Goal: Information Seeking & Learning: Learn about a topic

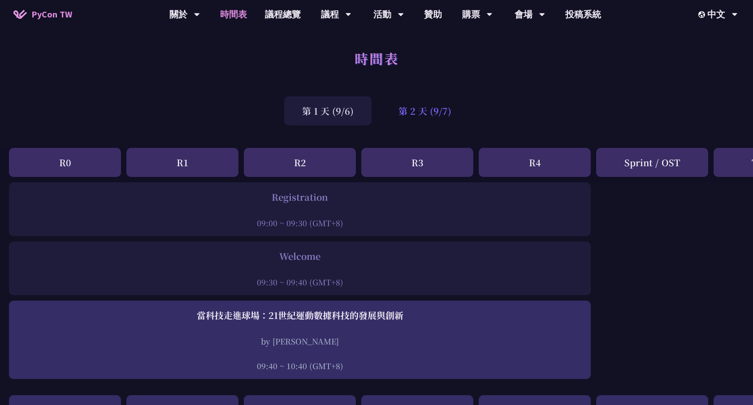
click at [446, 119] on div "第 2 天 (9/7)" at bounding box center [425, 110] width 89 height 29
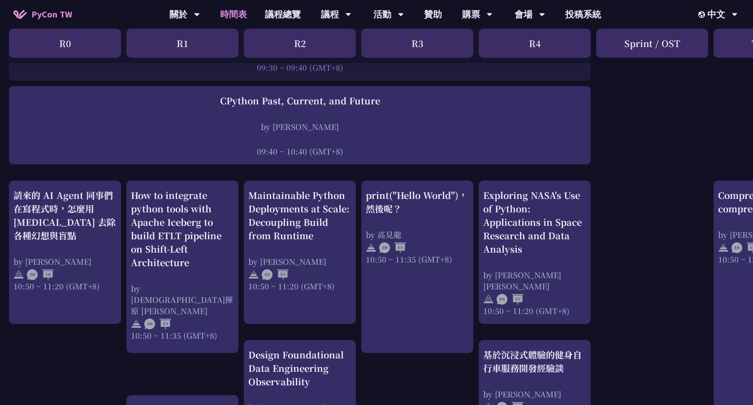
scroll to position [212, 0]
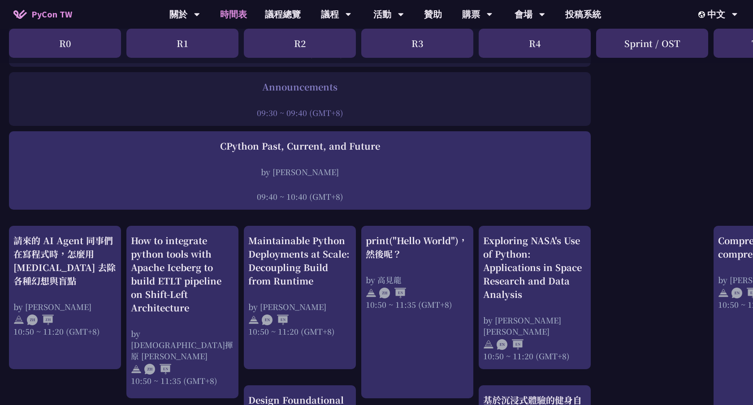
scroll to position [0, 0]
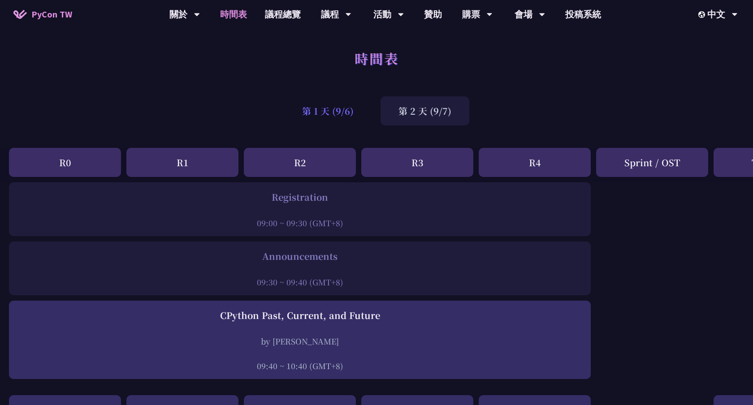
click at [314, 124] on div "第 1 天 (9/6)" at bounding box center [327, 110] width 87 height 29
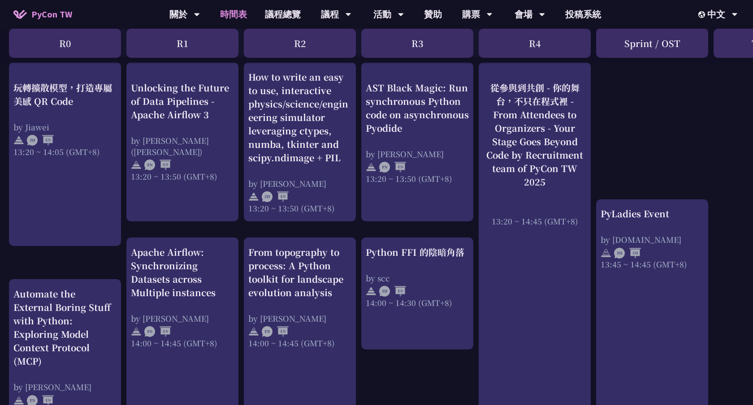
scroll to position [747, 0]
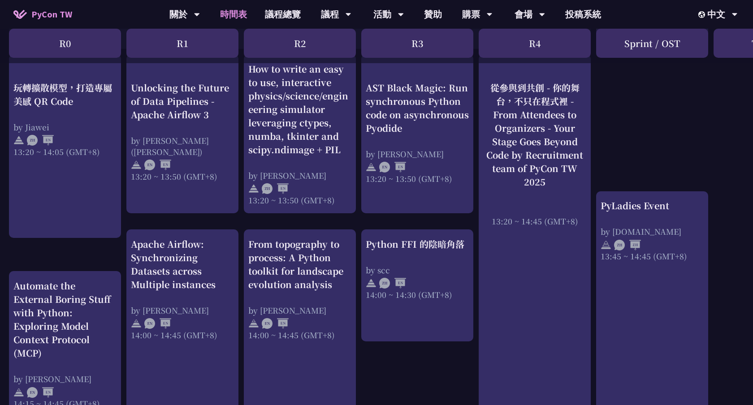
click at [681, 304] on div "PyLadies Event by pyladies.tw 13:45 ~ 14:45 (GMT+8)" at bounding box center [652, 304] width 112 height 226
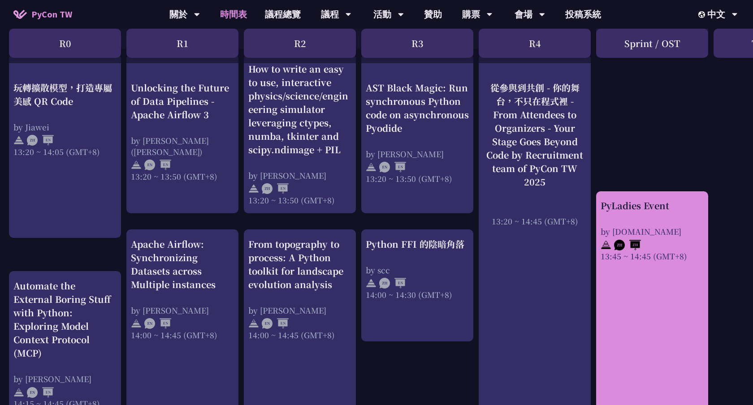
click at [668, 279] on div "PyLadies Event by pyladies.tw 13:45 ~ 14:45 (GMT+8)" at bounding box center [652, 304] width 112 height 226
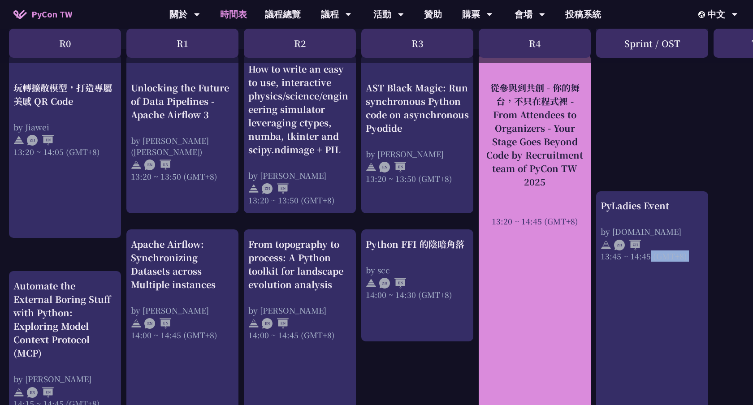
click at [570, 186] on div "從參與到共創 - 你的舞台，不只在程式裡 - From Attendees to Organizers - Your Stage Goes Beyond Co…" at bounding box center [534, 135] width 103 height 108
click at [580, 181] on div "從參與到共創 - 你的舞台，不只在程式裡 - From Attendees to Organizers - Your Stage Goes Beyond Co…" at bounding box center [534, 135] width 103 height 108
click at [523, 154] on div "從參與到共創 - 你的舞台，不只在程式裡 - From Attendees to Organizers - Your Stage Goes Beyond Co…" at bounding box center [534, 135] width 103 height 108
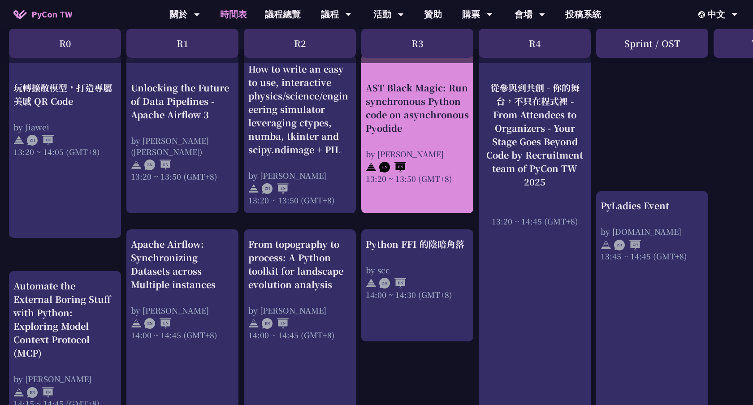
click at [420, 146] on div "AST Black Magic: Run synchronous Python code on asynchronous Pyodide by Yuichir…" at bounding box center [417, 132] width 103 height 103
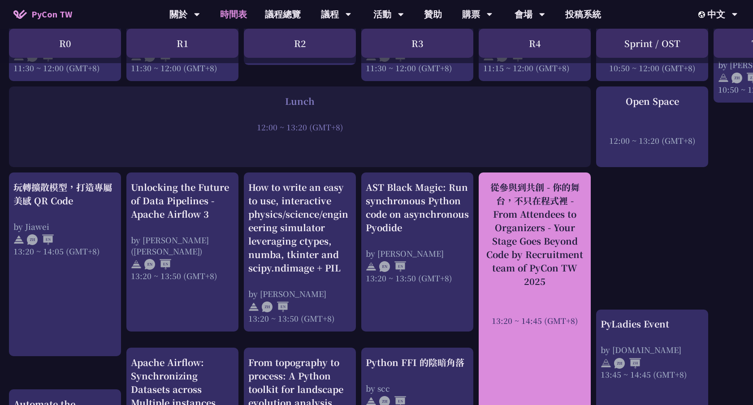
scroll to position [645, 0]
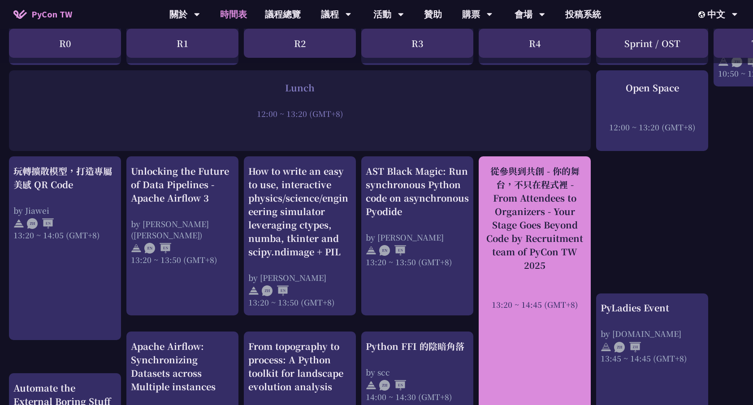
click at [526, 200] on div "從參與到共創 - 你的舞台，不只在程式裡 - From Attendees to Organizers - Your Stage Goes Beyond Co…" at bounding box center [534, 219] width 103 height 108
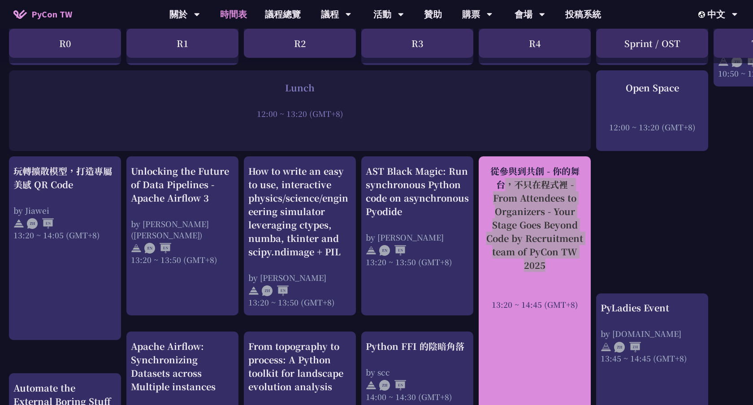
click at [526, 200] on div "從參與到共創 - 你的舞台，不只在程式裡 - From Attendees to Organizers - Your Stage Goes Beyond Co…" at bounding box center [534, 219] width 103 height 108
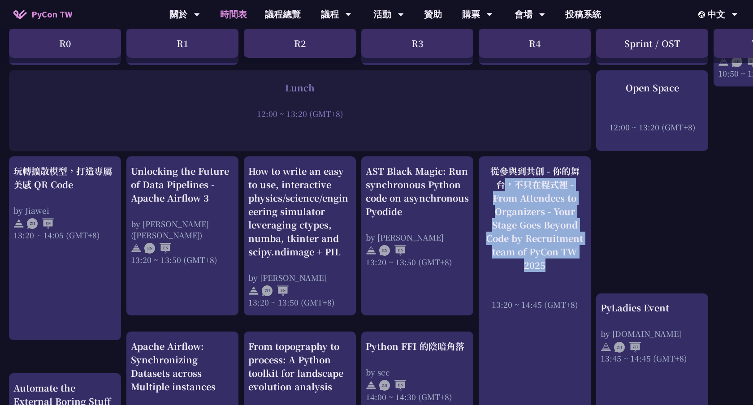
click at [599, 240] on div "An Introduction to the GIL for Python Beginners: Disabling It in Python 3.13 an…" at bounding box center [476, 280] width 952 height 1485
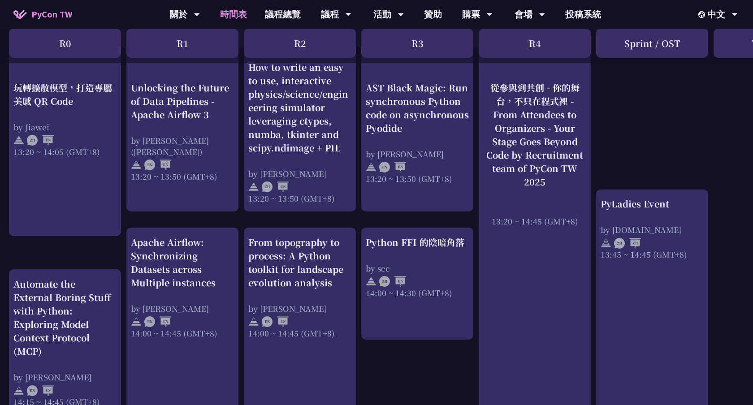
scroll to position [765, 0]
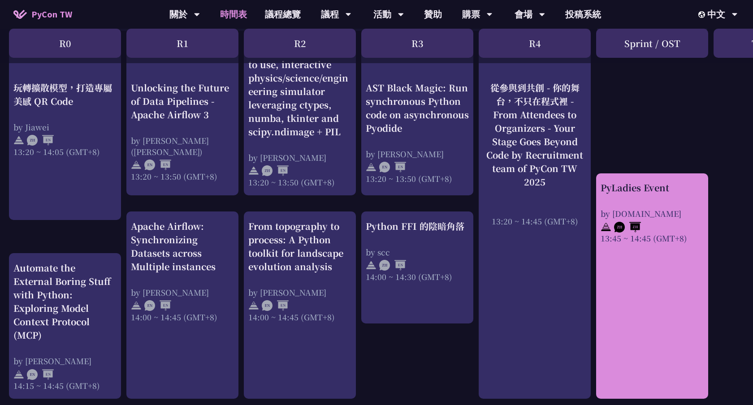
click at [645, 181] on div "PyLadies Event" at bounding box center [652, 187] width 103 height 13
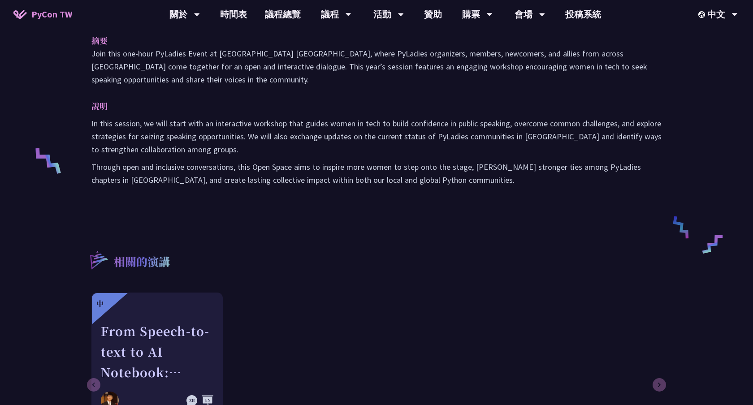
scroll to position [459, 0]
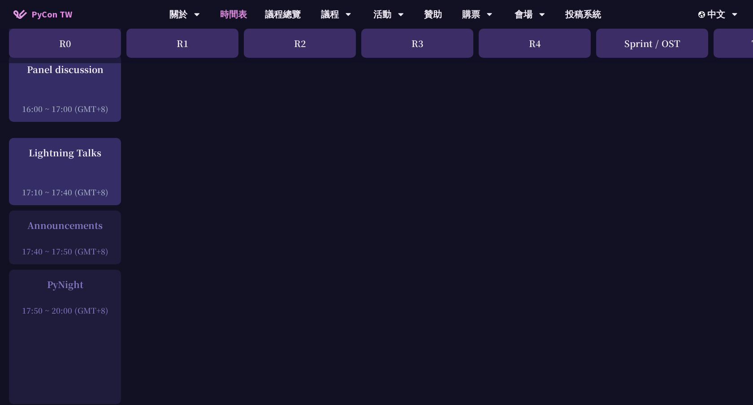
scroll to position [1226, 0]
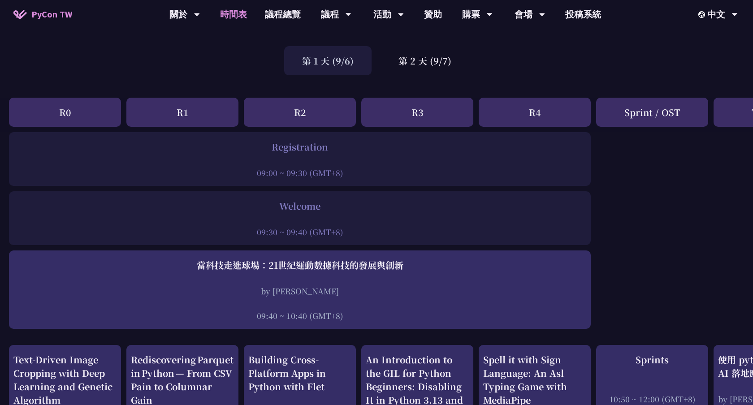
scroll to position [0, 0]
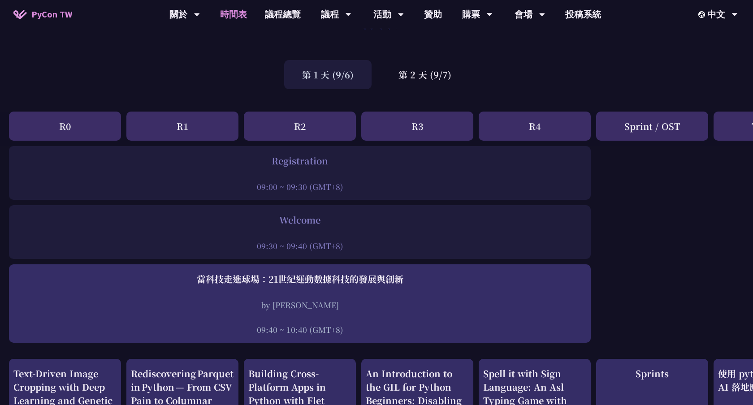
scroll to position [74, 0]
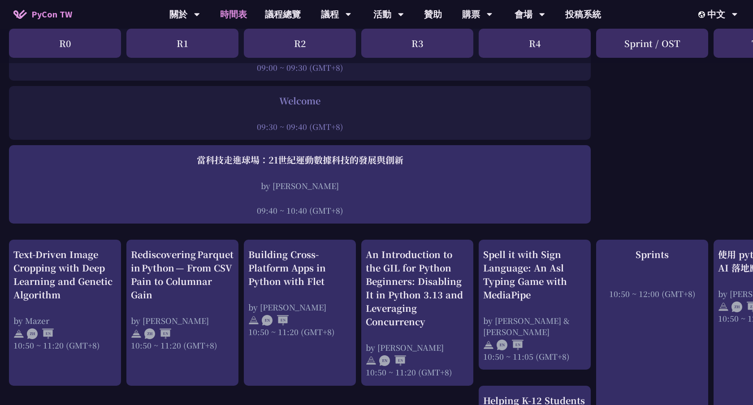
scroll to position [0, 0]
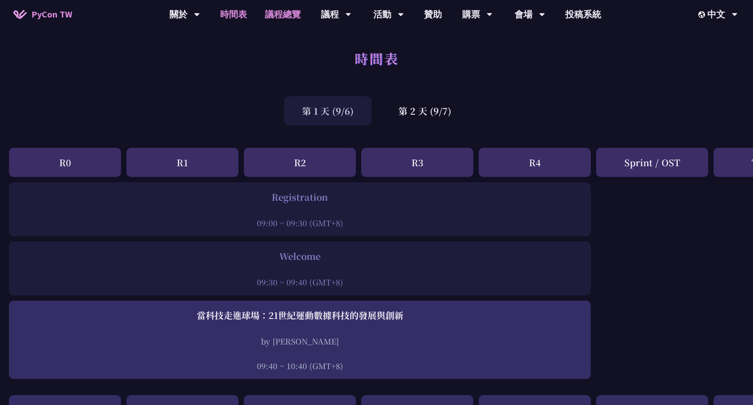
click at [280, 15] on link "議程總覽" at bounding box center [283, 14] width 54 height 29
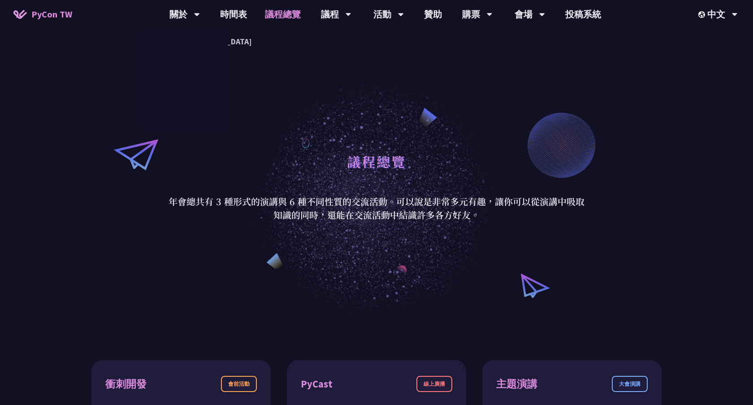
click at [74, 11] on link "PyCon TW" at bounding box center [42, 14] width 77 height 22
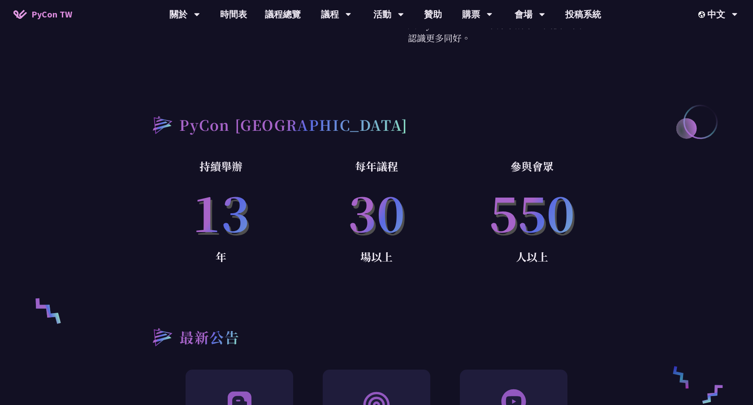
scroll to position [724, 0]
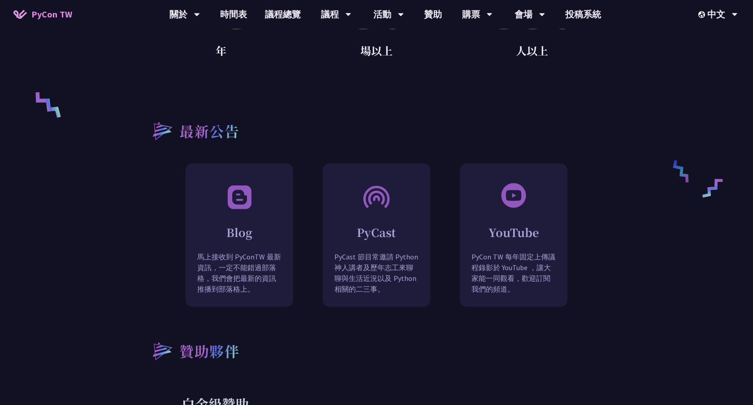
click at [80, 306] on div "何謂 PyCon PyCon，亦即 Python 年會，是全球 Python 社群的年度盛會。最初於 2003 成立於北美，現在世界各地皆有以 PyCon 精…" at bounding box center [376, 377] width 753 height 1447
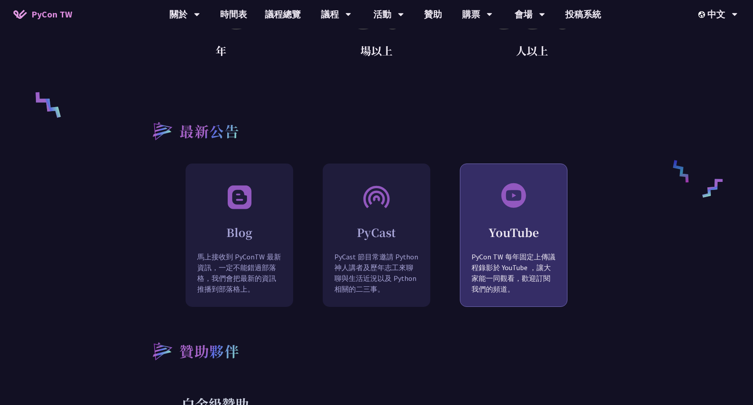
click at [493, 275] on p "PyCon TW 每年固定上傳議程錄影於 YouTube ，讓大家能一同觀看，歡迎訂閱我們的頻道。" at bounding box center [514, 280] width 107 height 57
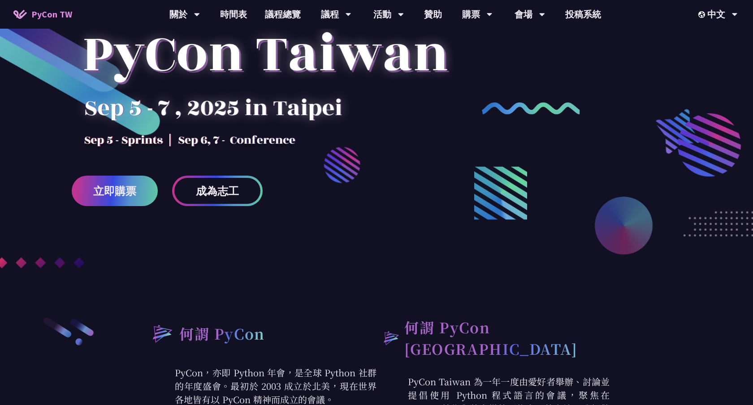
scroll to position [0, 0]
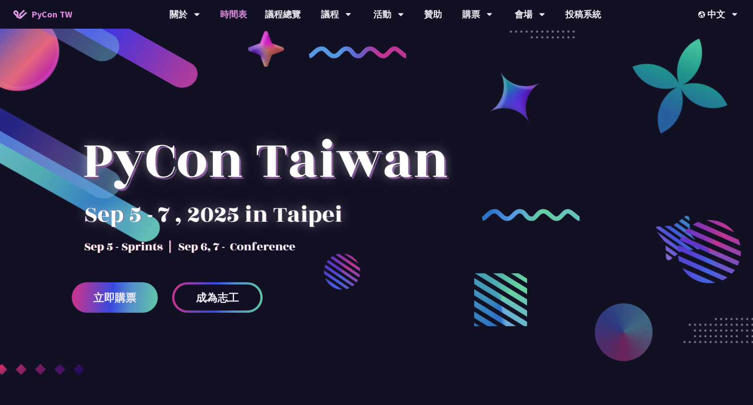
click at [243, 13] on link "時間表" at bounding box center [233, 14] width 45 height 29
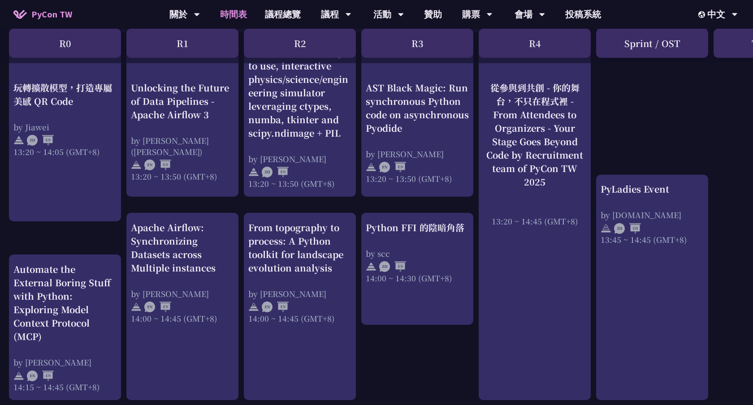
scroll to position [628, 0]
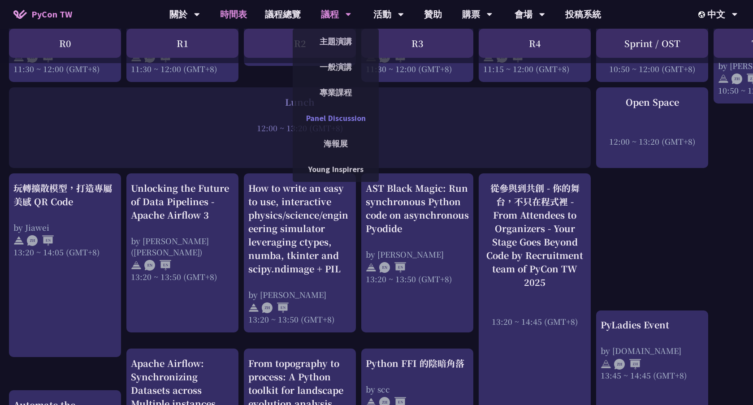
click at [339, 110] on link "Panel Discussion" at bounding box center [336, 118] width 86 height 21
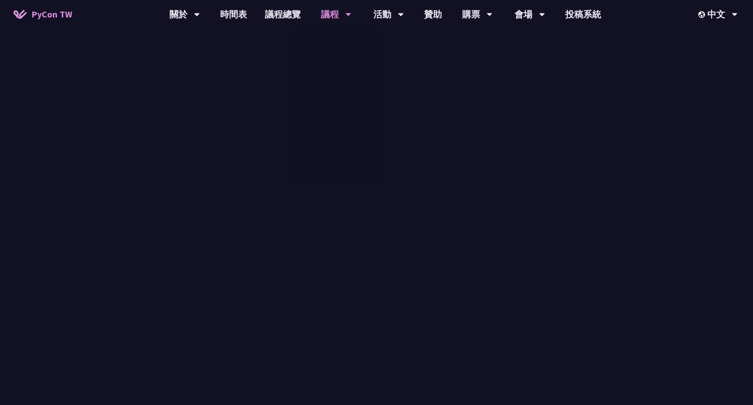
click at [339, 110] on link "Panel Discussion" at bounding box center [336, 118] width 86 height 21
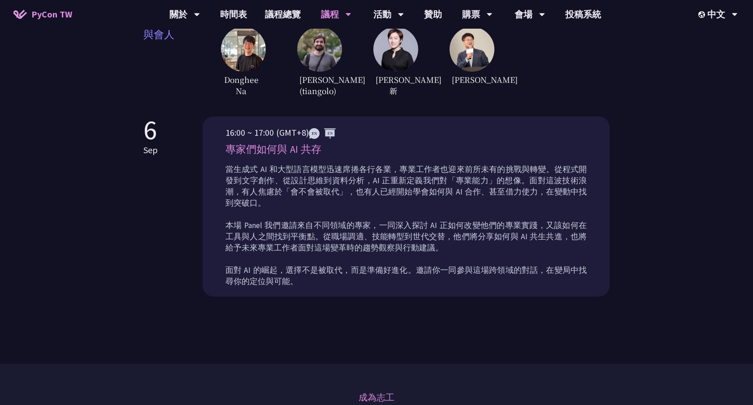
scroll to position [247, 0]
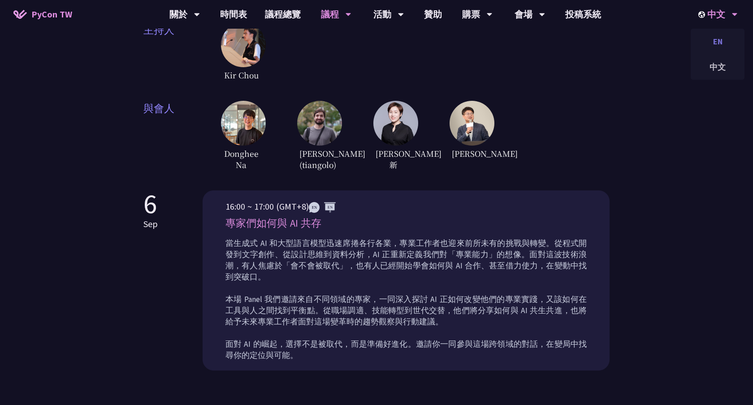
click at [718, 37] on div "EN" at bounding box center [718, 41] width 54 height 21
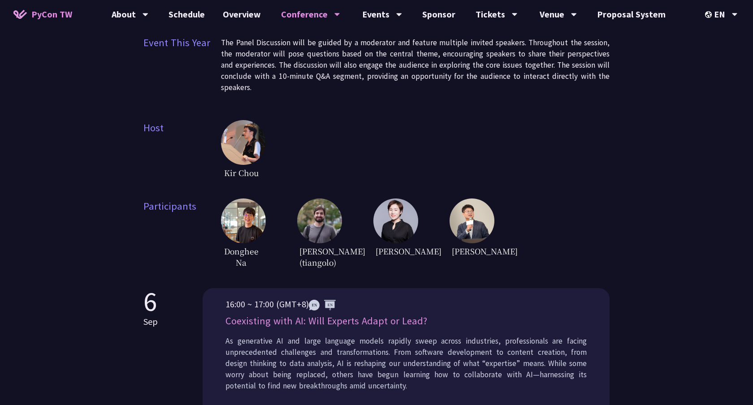
scroll to position [198, 0]
click at [235, 233] on img at bounding box center [243, 221] width 45 height 45
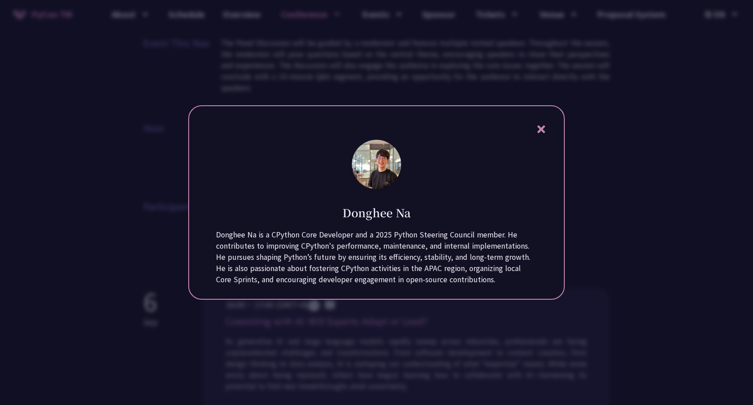
click at [148, 248] on div at bounding box center [376, 202] width 753 height 405
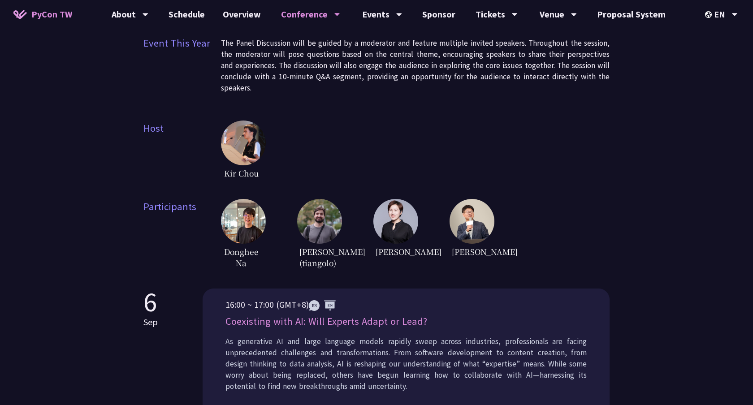
click at [315, 234] on img at bounding box center [319, 221] width 45 height 45
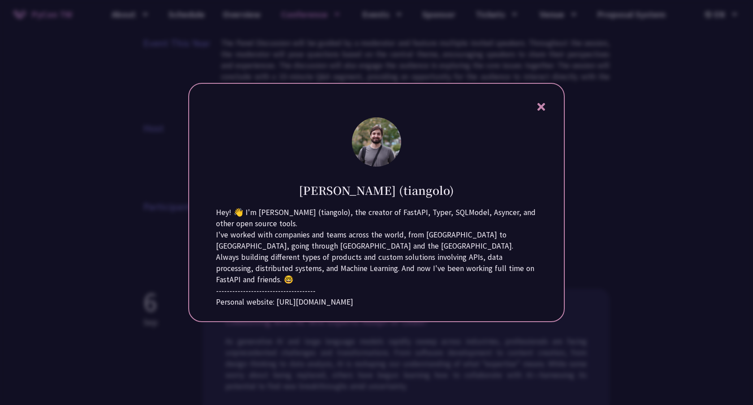
click at [640, 252] on div at bounding box center [376, 202] width 753 height 405
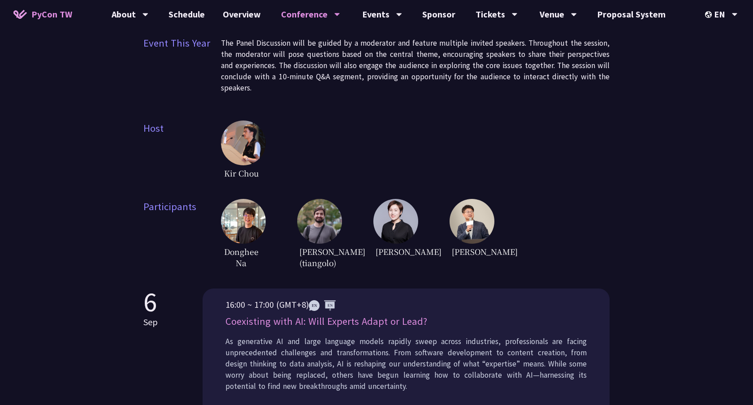
click at [243, 149] on img at bounding box center [243, 143] width 45 height 45
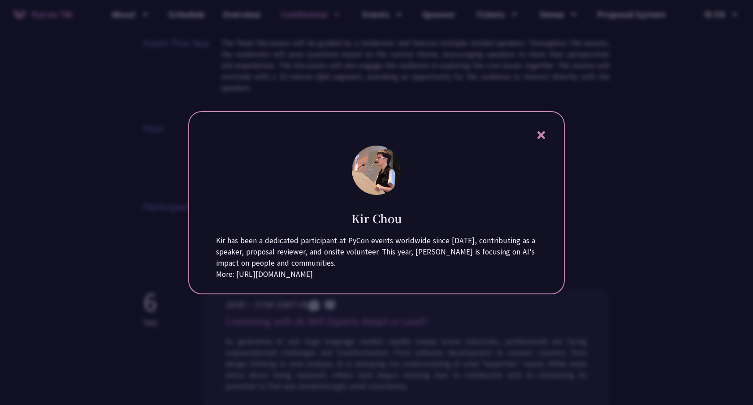
click at [668, 191] on div at bounding box center [376, 202] width 753 height 405
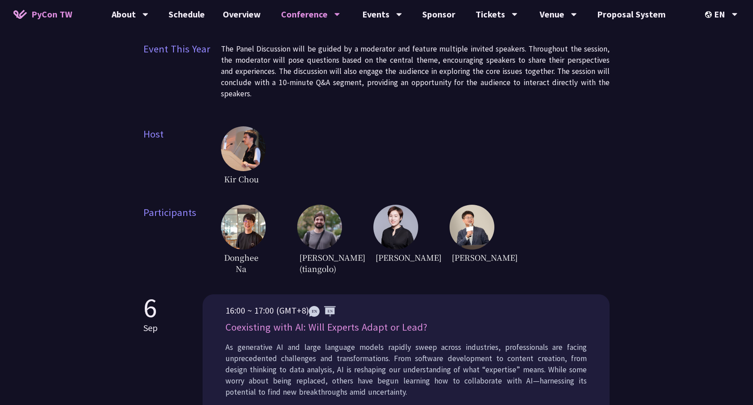
scroll to position [210, 0]
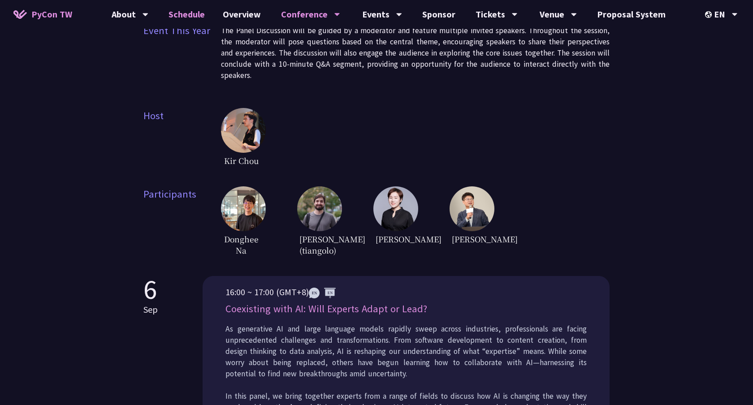
click at [197, 10] on link "Schedule" at bounding box center [187, 14] width 54 height 29
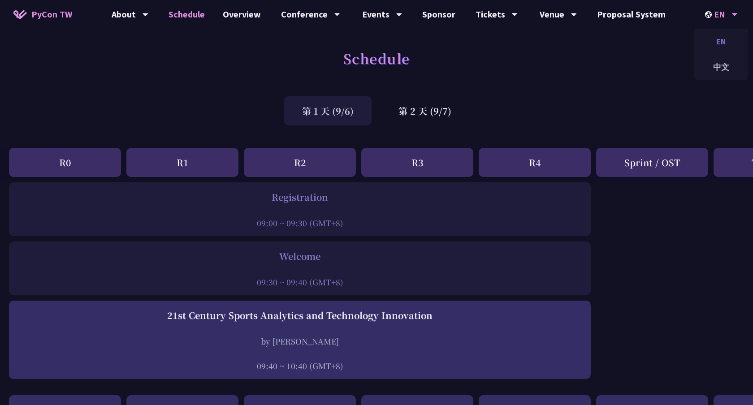
click at [714, 39] on div "EN" at bounding box center [722, 41] width 54 height 21
click at [718, 64] on div "中文" at bounding box center [722, 67] width 54 height 21
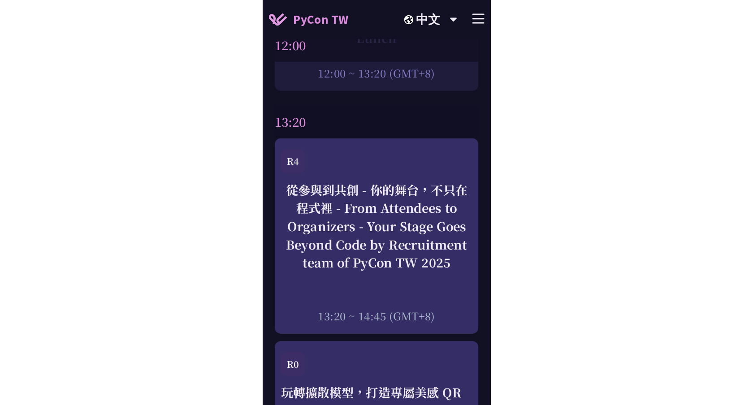
scroll to position [1576, 0]
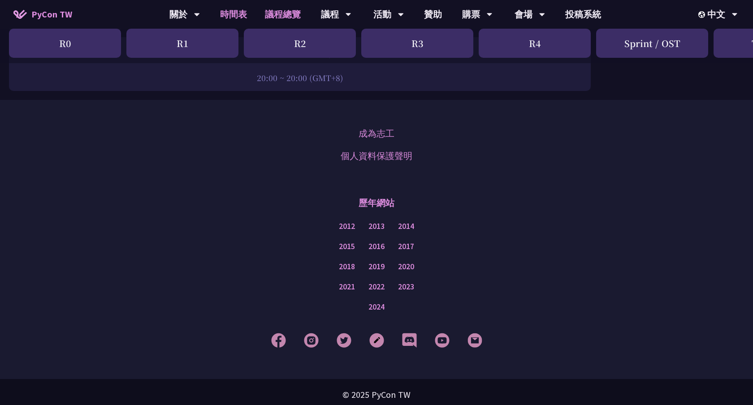
click at [278, 10] on link "議程總覽" at bounding box center [283, 14] width 54 height 29
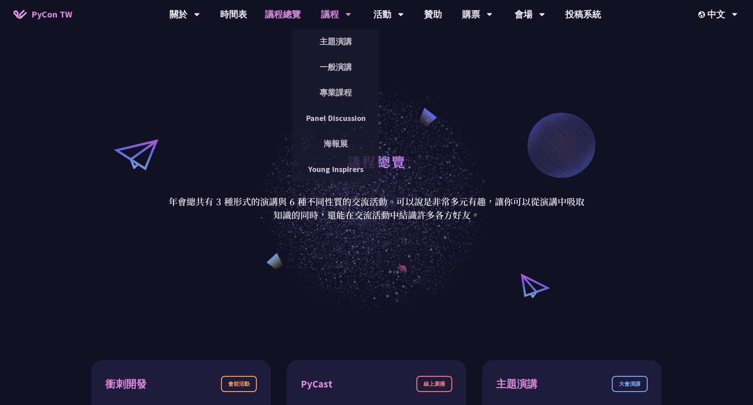
click at [330, 15] on div "議程" at bounding box center [336, 14] width 30 height 29
click at [338, 34] on link "主題演講" at bounding box center [336, 41] width 86 height 21
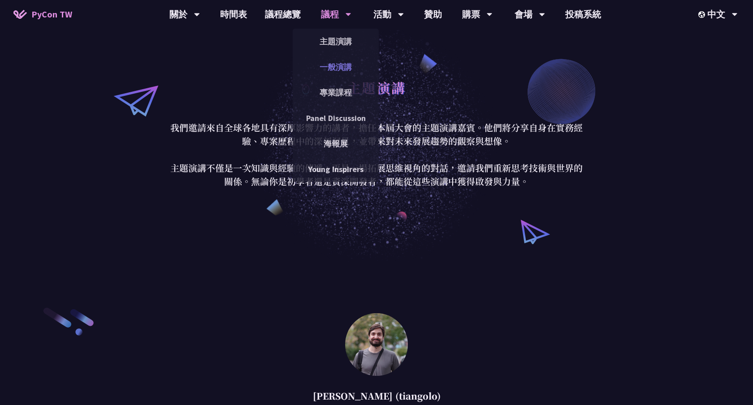
click at [337, 72] on link "一般演講" at bounding box center [336, 67] width 86 height 21
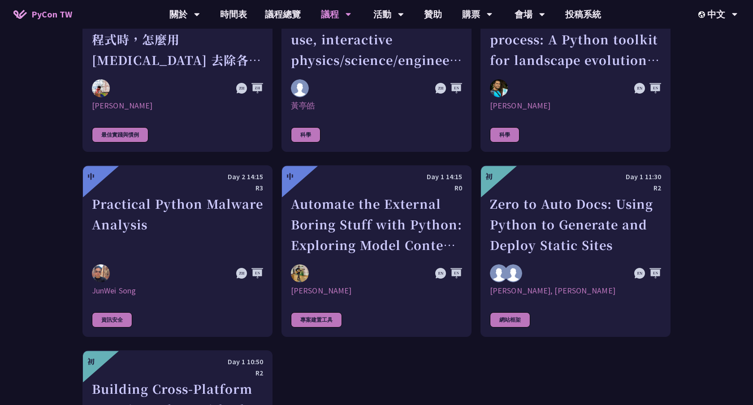
scroll to position [2555, 0]
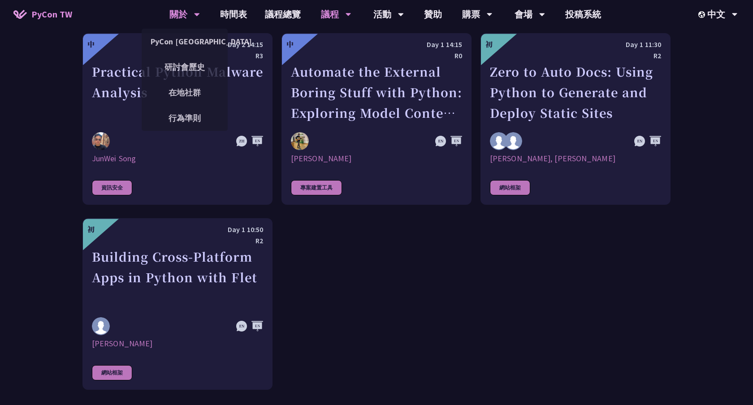
click at [188, 9] on div "關於" at bounding box center [185, 14] width 30 height 29
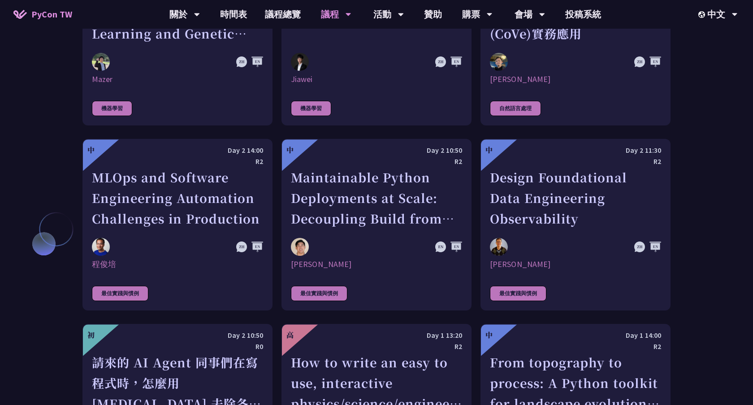
scroll to position [1831, 0]
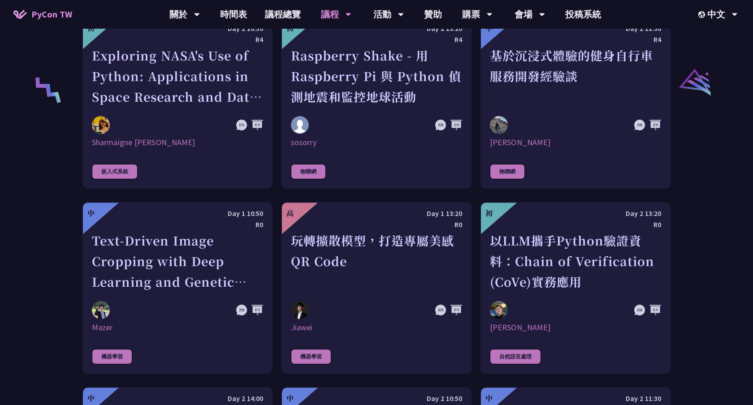
click at [36, 22] on link "PyCon TW" at bounding box center [42, 14] width 77 height 22
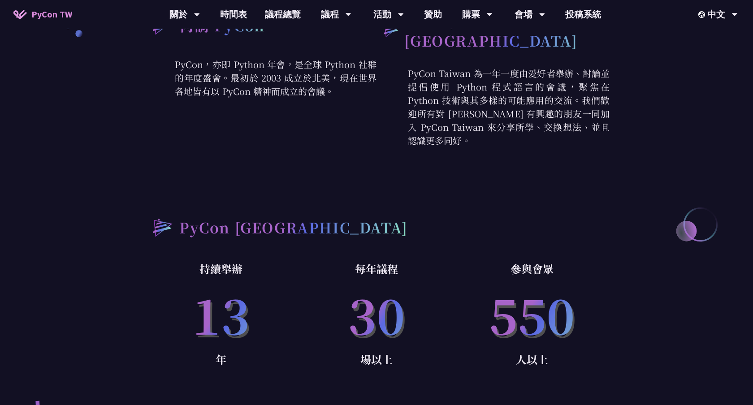
scroll to position [493, 0]
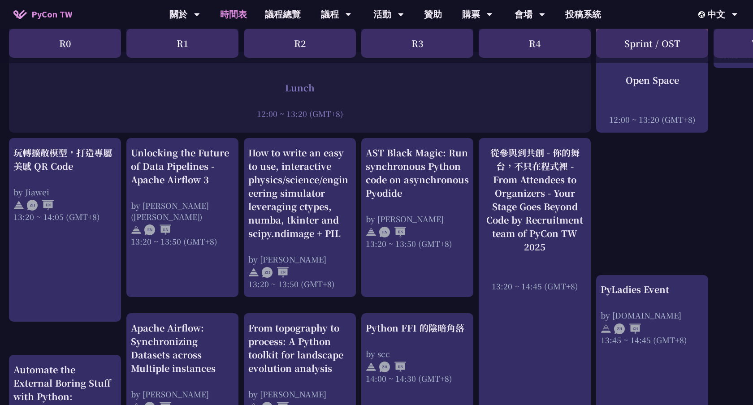
scroll to position [763, 0]
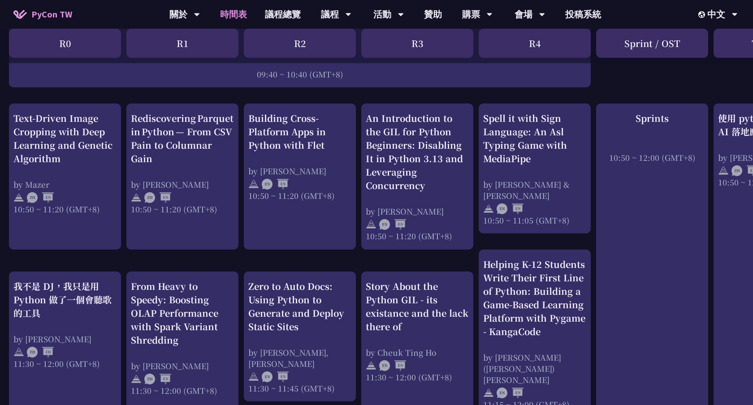
scroll to position [91, 0]
